Goal: Find specific page/section: Find specific page/section

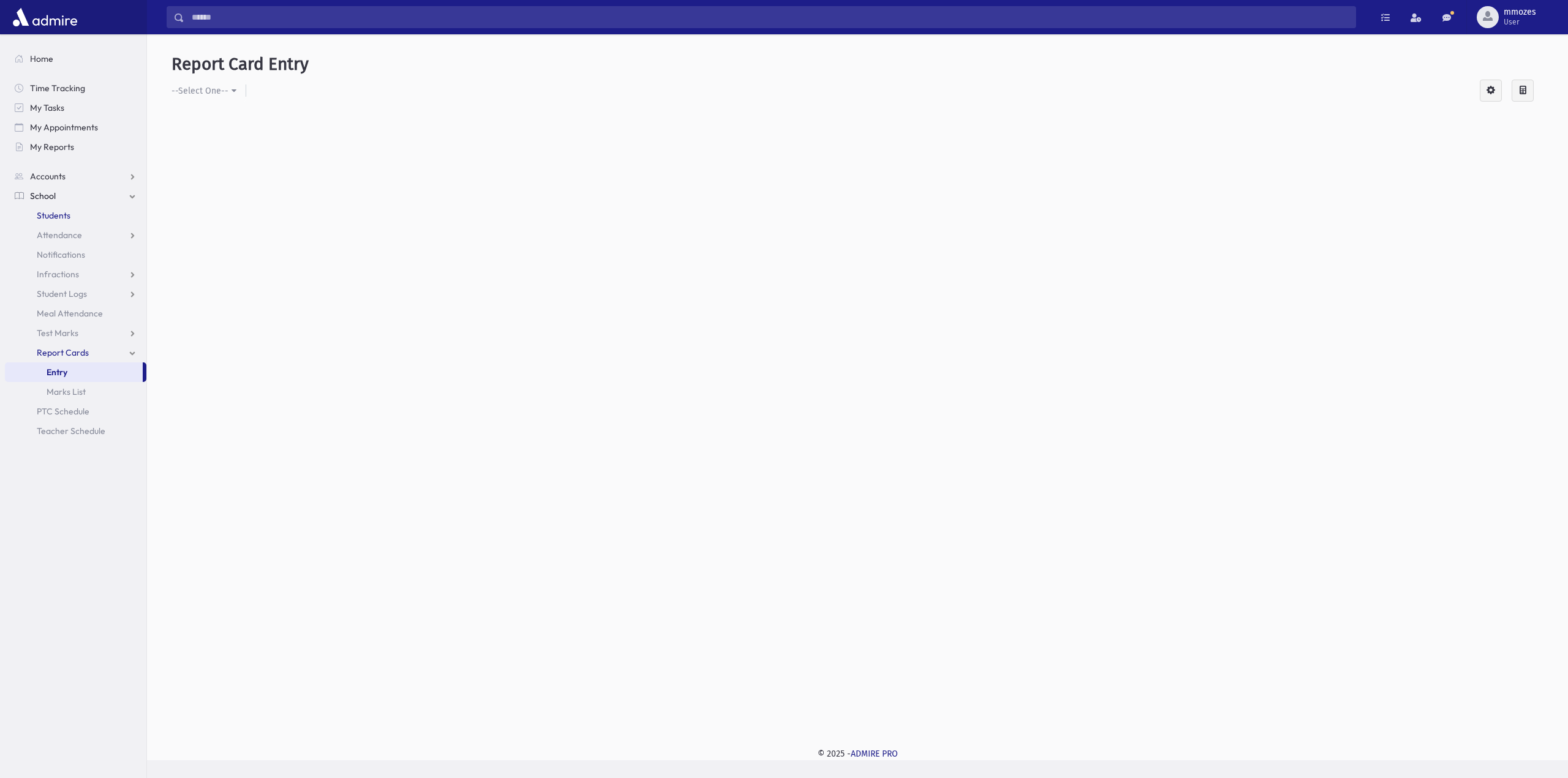
click at [56, 217] on span "Students" at bounding box center [53, 215] width 33 height 11
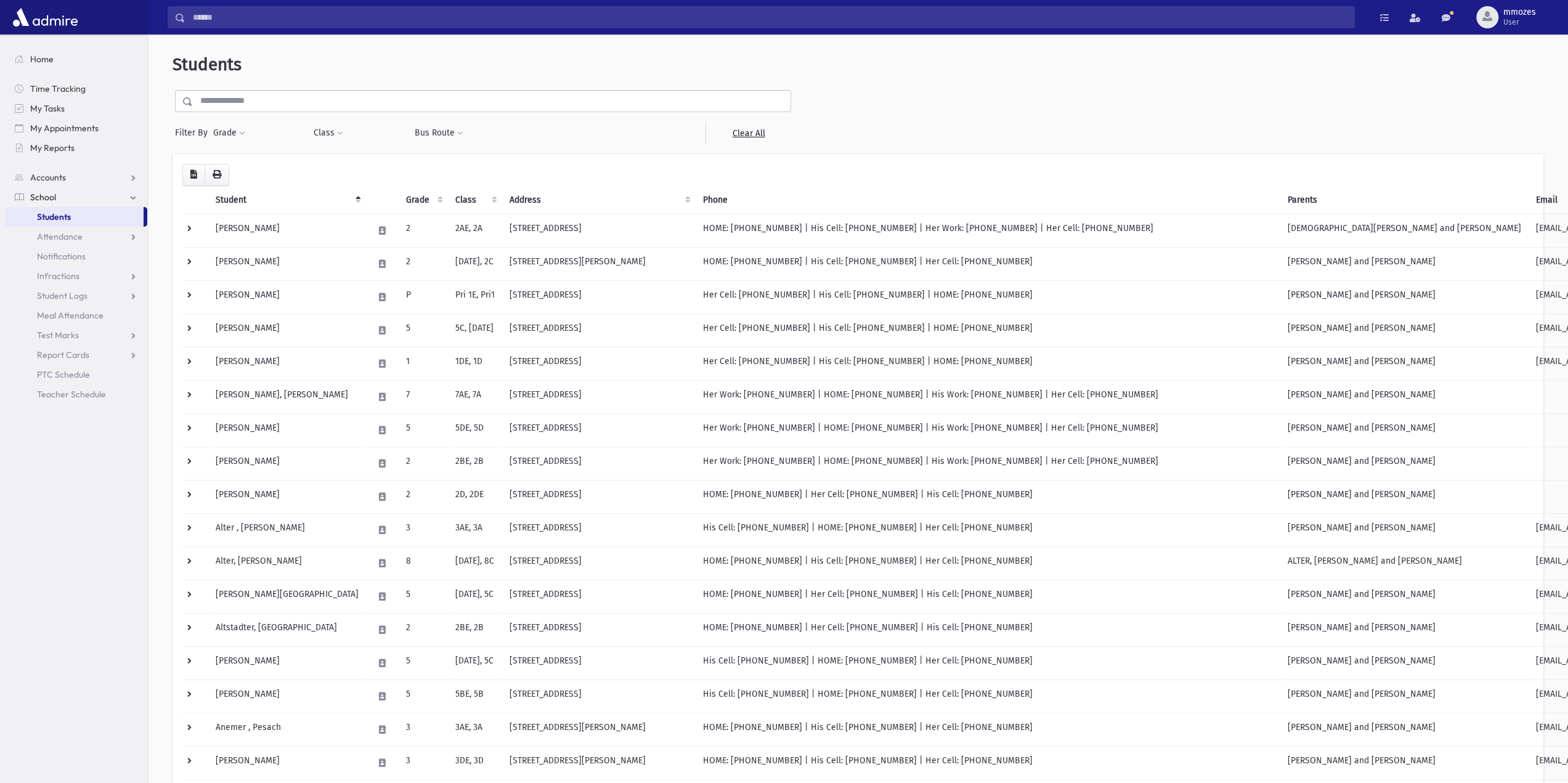
click at [353, 101] on input "text" at bounding box center [492, 100] width 598 height 22
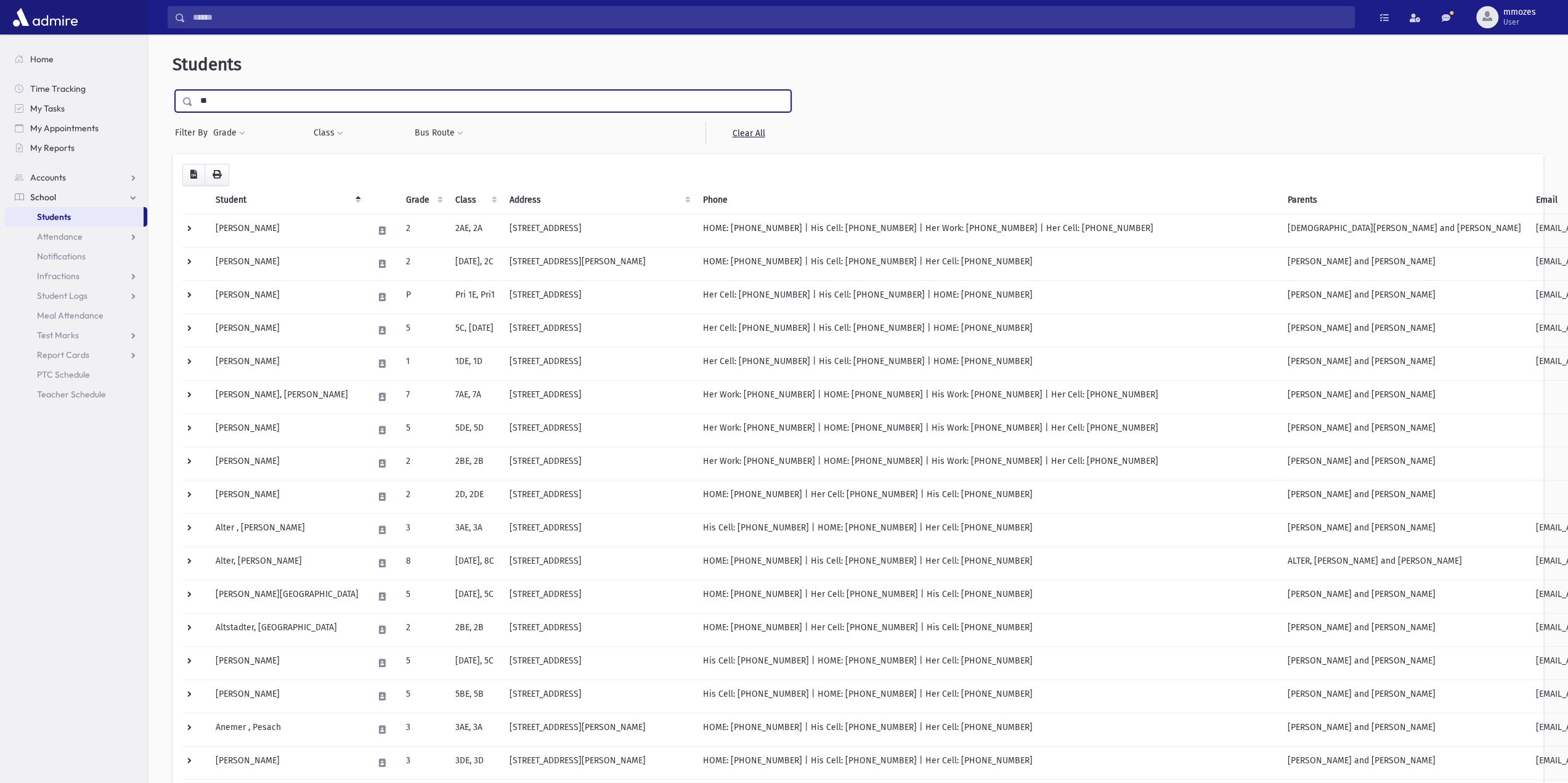
type input "******"
click at [181, 99] on span at bounding box center [184, 101] width 18 height 22
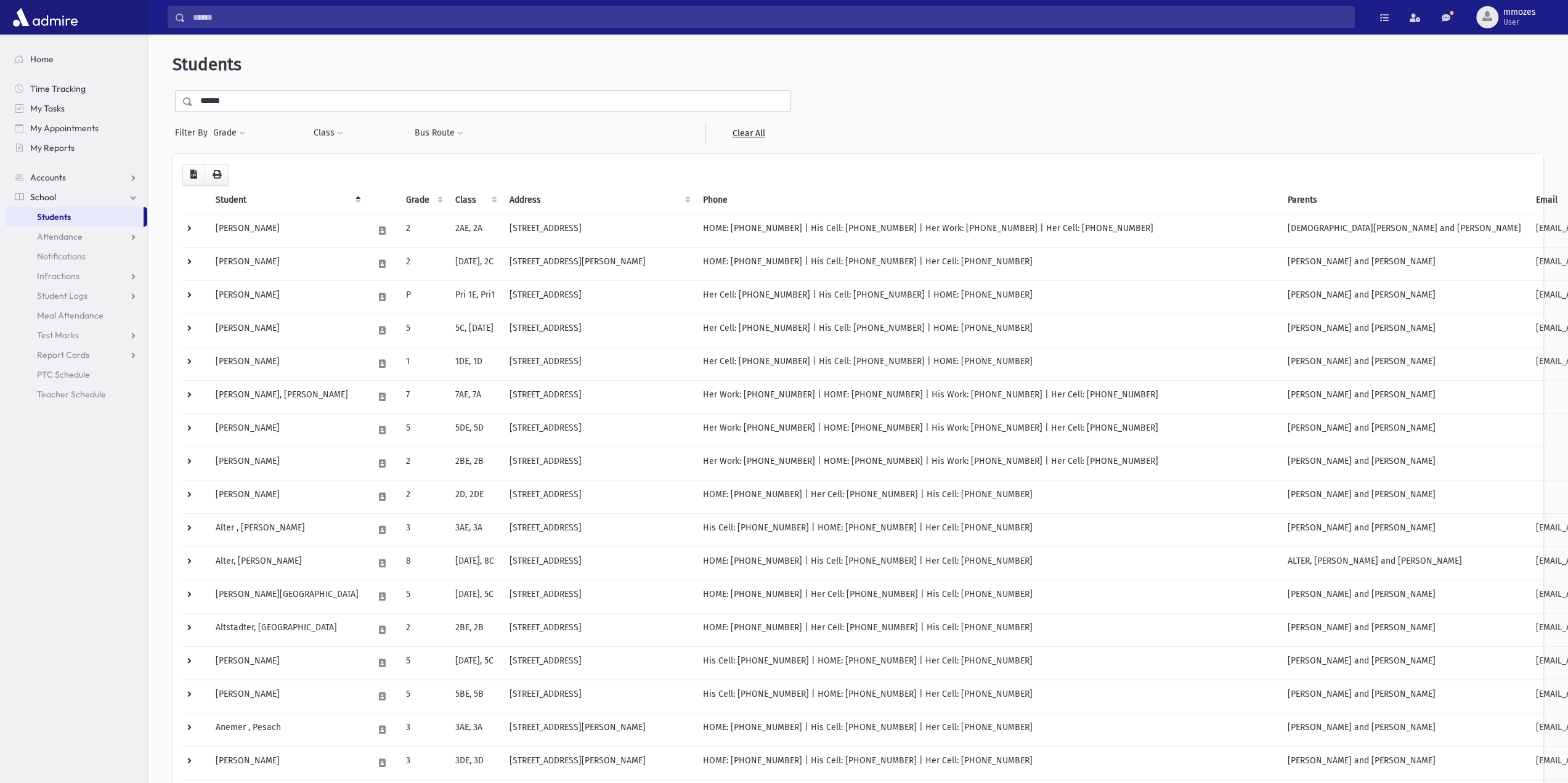
click at [185, 99] on span at bounding box center [188, 101] width 10 height 9
click at [184, 100] on span at bounding box center [188, 101] width 10 height 9
click at [49, 200] on span "School" at bounding box center [43, 198] width 26 height 11
click at [187, 100] on span at bounding box center [188, 101] width 10 height 9
click at [188, 98] on span at bounding box center [188, 101] width 10 height 9
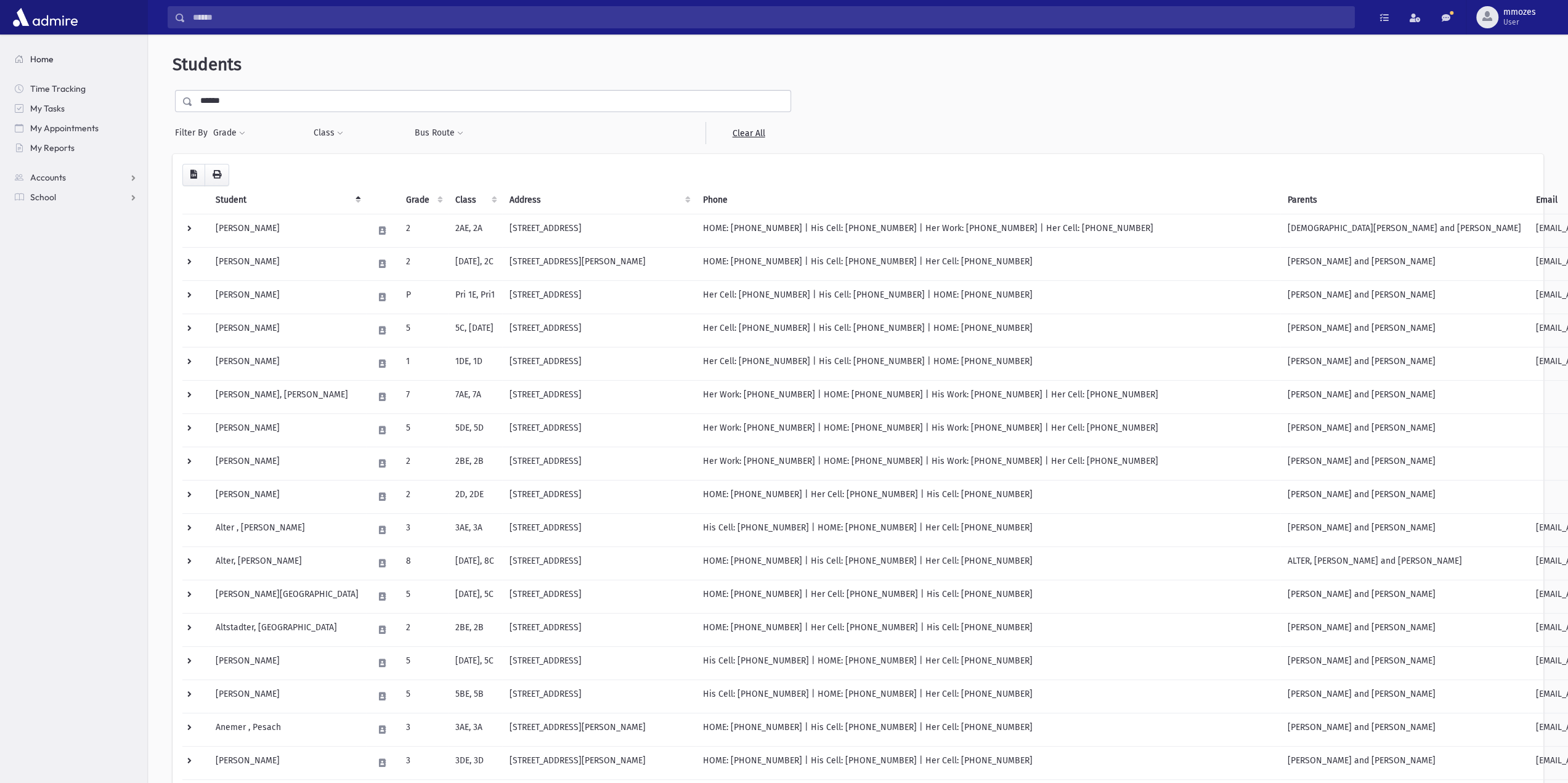
click at [46, 55] on span "Home" at bounding box center [42, 59] width 24 height 11
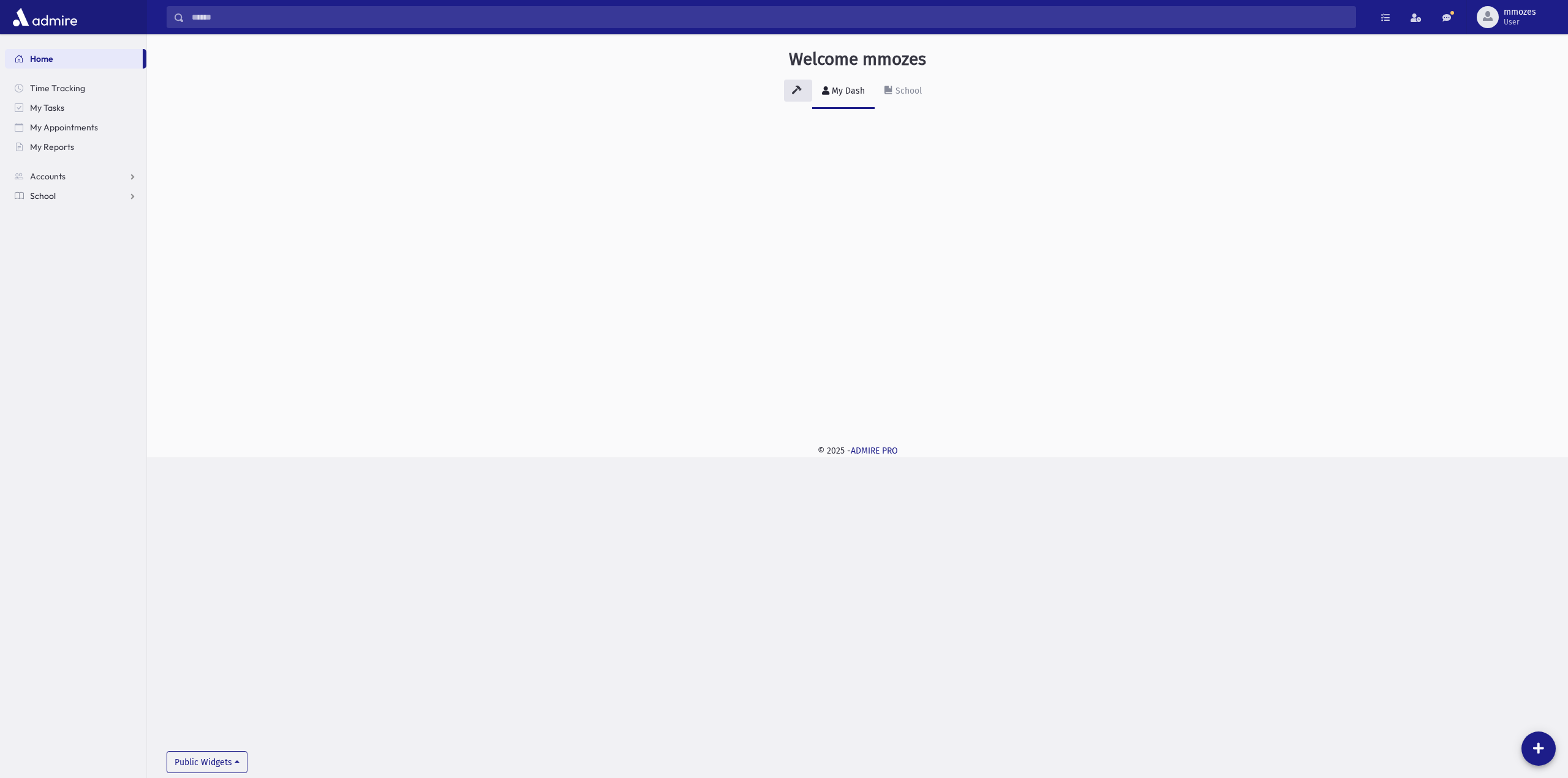
click at [51, 195] on span "School" at bounding box center [43, 196] width 26 height 11
click at [60, 176] on span "Accounts" at bounding box center [47, 176] width 35 height 11
click at [74, 213] on span "Contact Logs" at bounding box center [63, 215] width 51 height 11
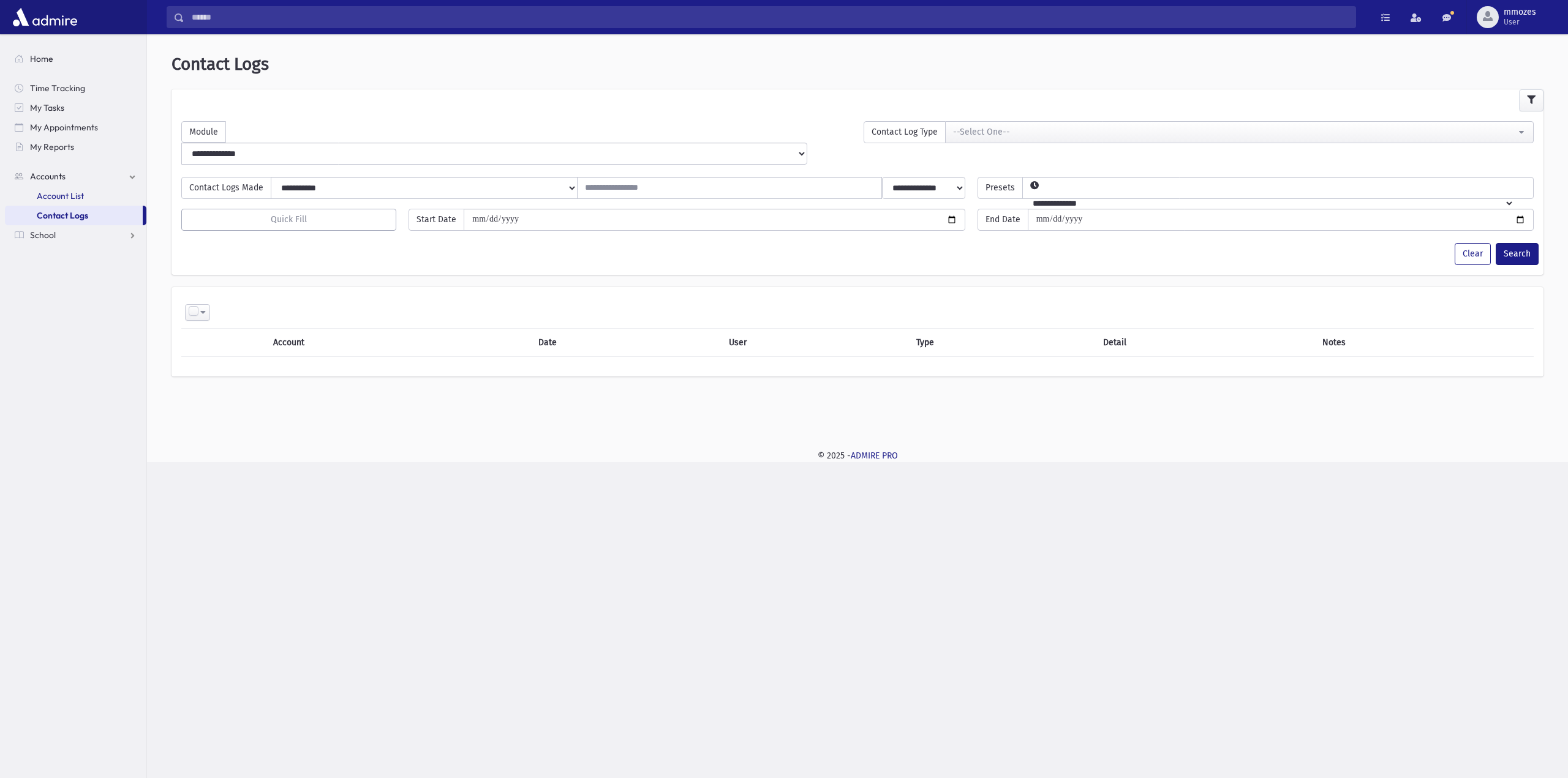
click at [73, 194] on span "Account List" at bounding box center [61, 196] width 47 height 11
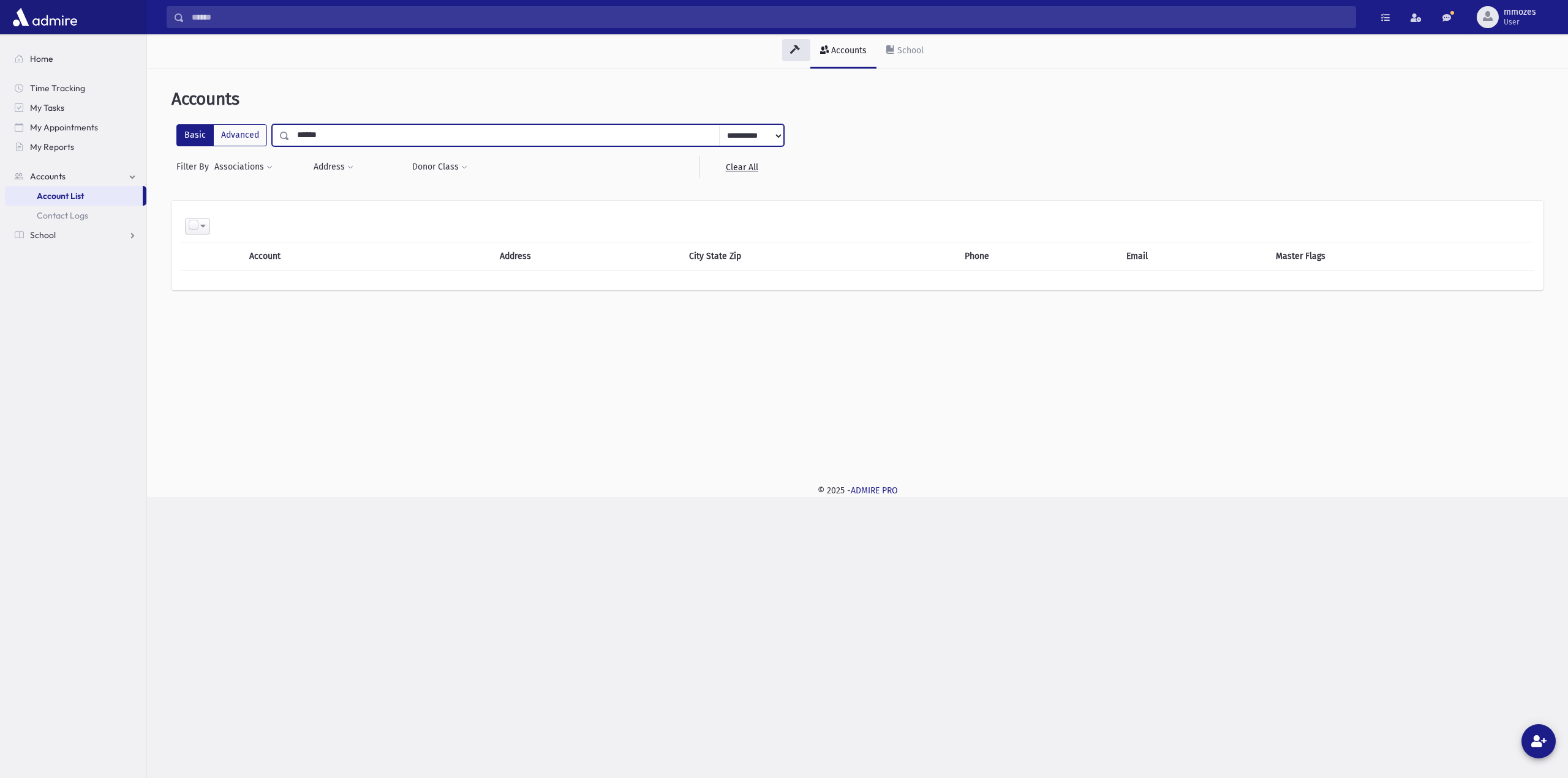
type input "******"
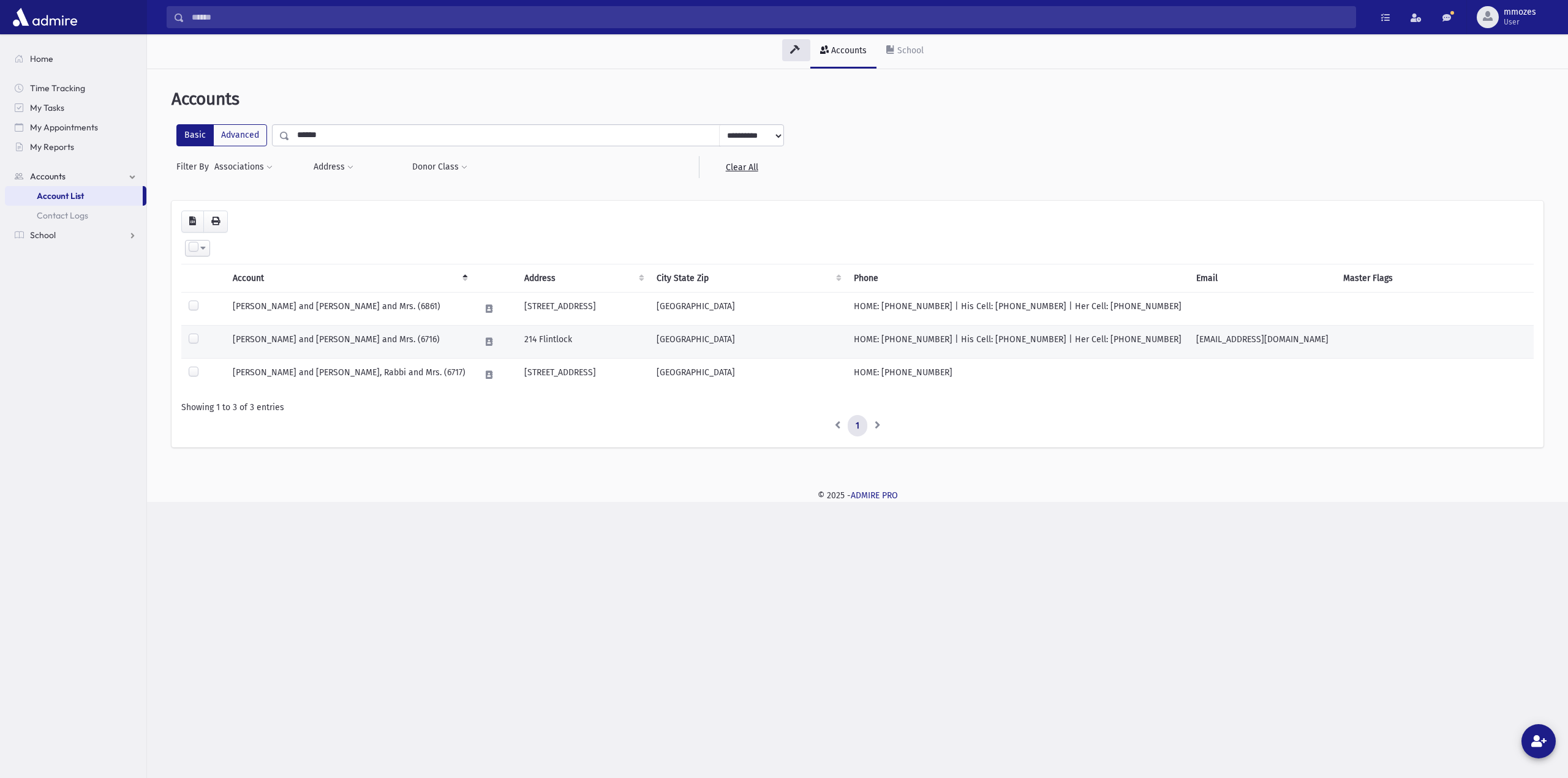
click at [329, 340] on td "PICHEY, Shlomo and Rivky, Rabbi and Mrs. (6716)" at bounding box center [348, 342] width 248 height 33
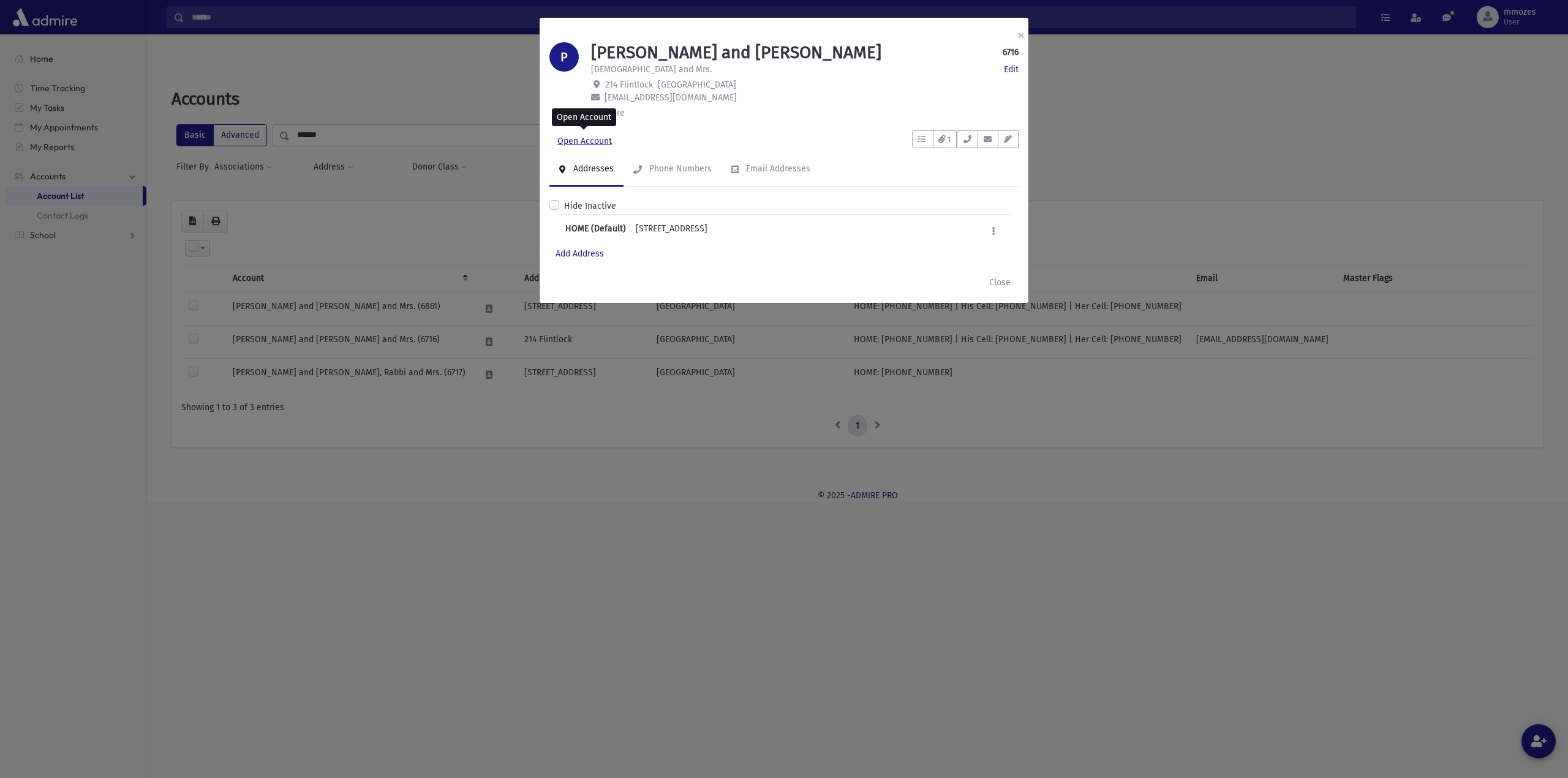
click at [569, 139] on link "Open Account" at bounding box center [585, 140] width 70 height 22
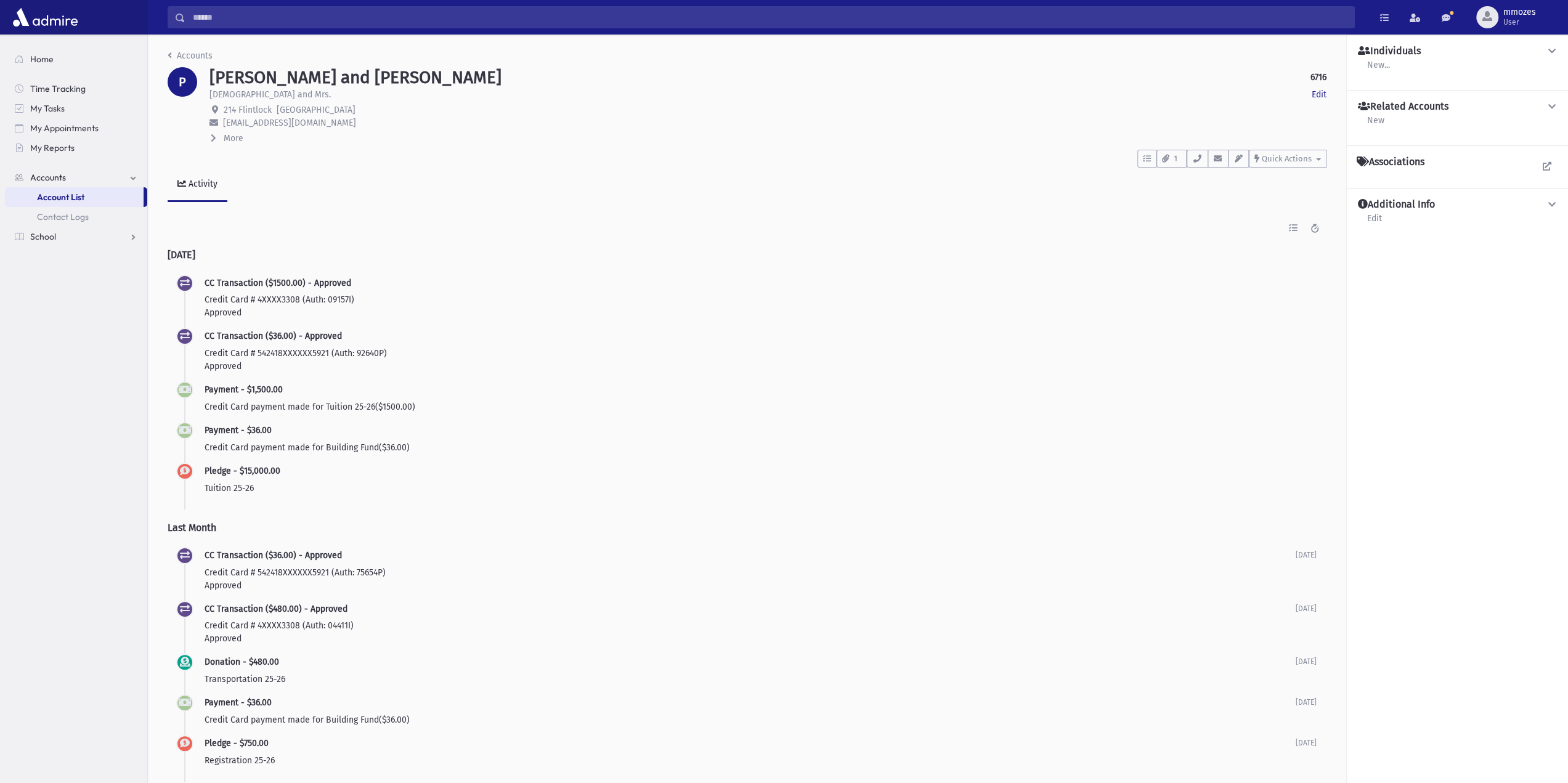
click at [1555, 49] on icon at bounding box center [1553, 51] width 11 height 9
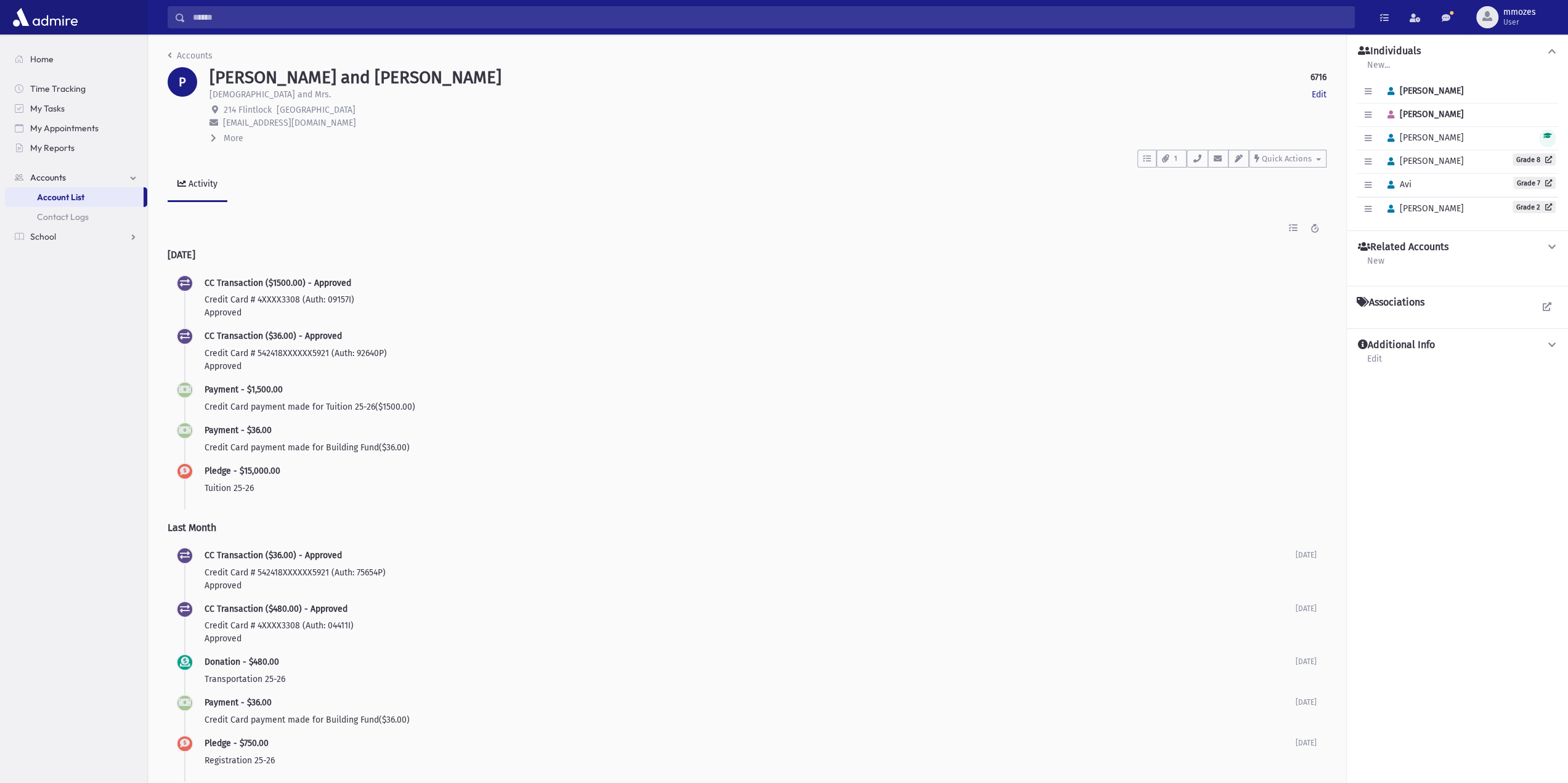
click at [237, 138] on span "More" at bounding box center [233, 138] width 20 height 11
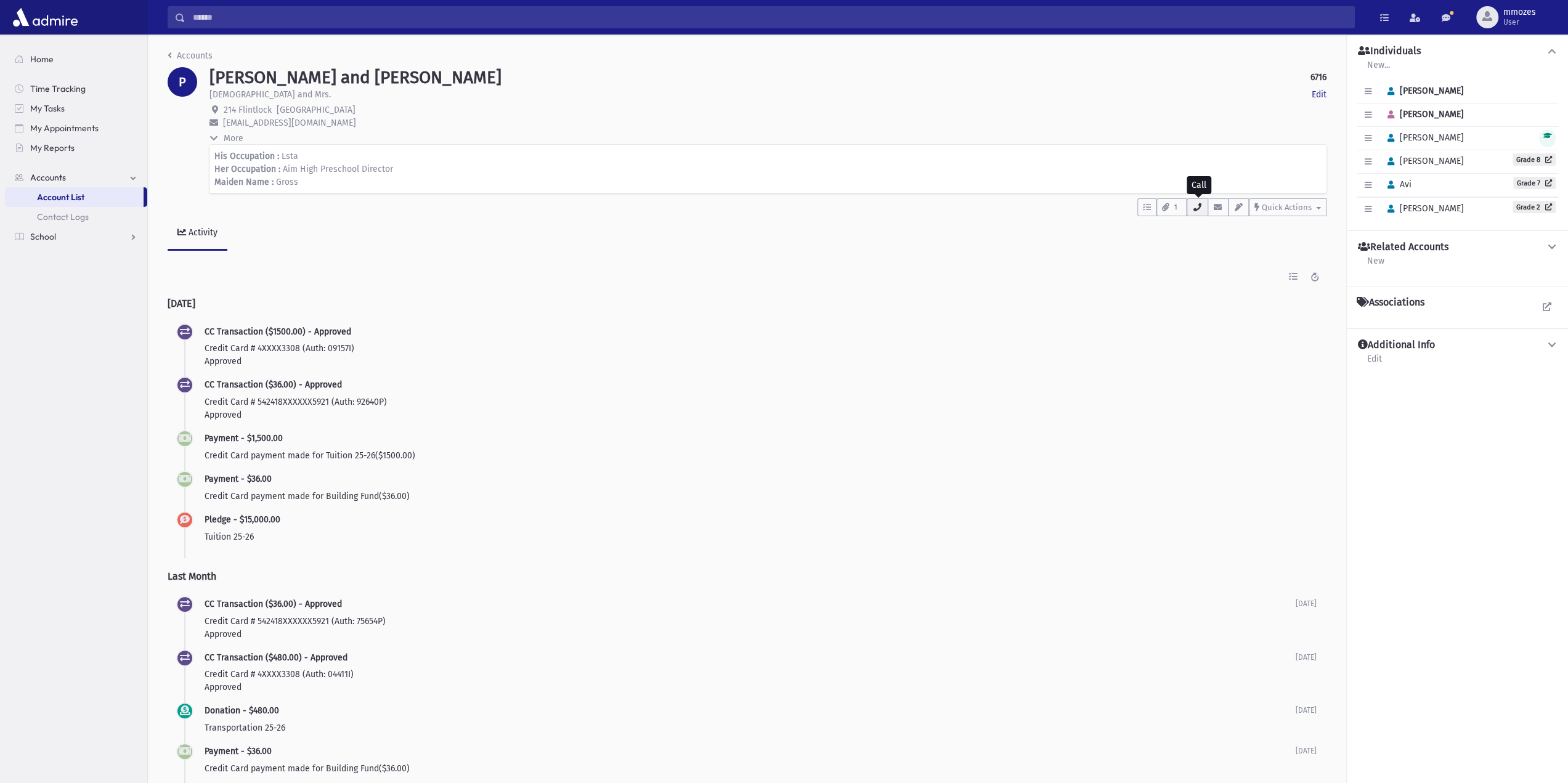
click at [1199, 207] on icon "button" at bounding box center [1197, 207] width 10 height 8
